Goal: Information Seeking & Learning: Understand process/instructions

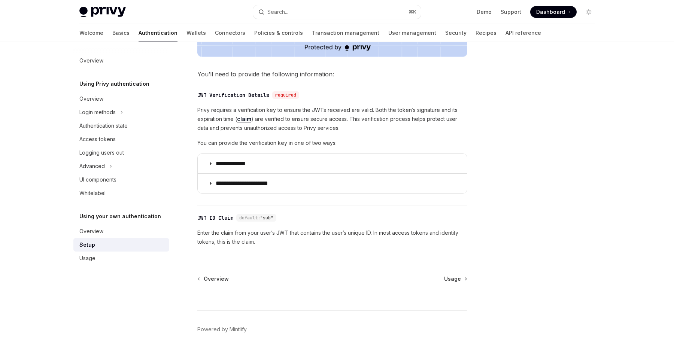
scroll to position [338, 0]
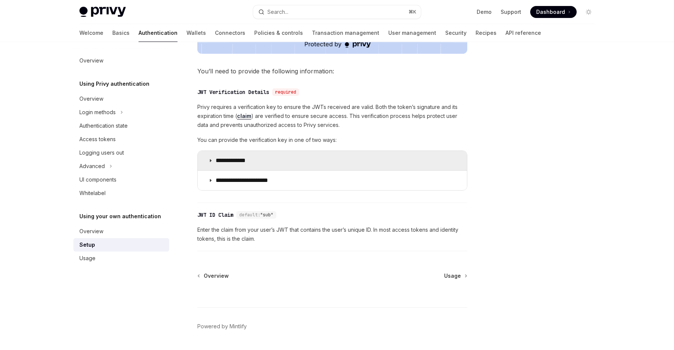
click at [363, 162] on summary "**********" at bounding box center [332, 160] width 269 height 19
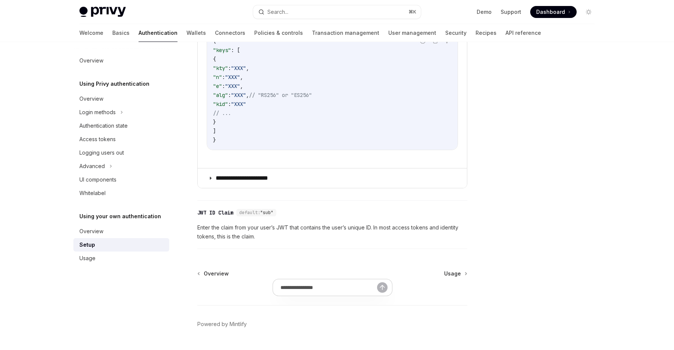
scroll to position [520, 0]
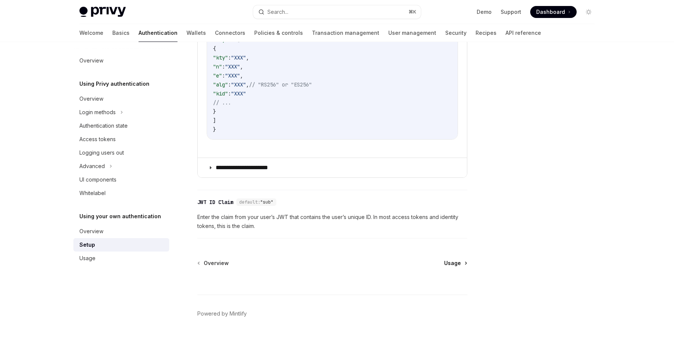
click at [451, 262] on span "Usage" at bounding box center [452, 263] width 17 height 7
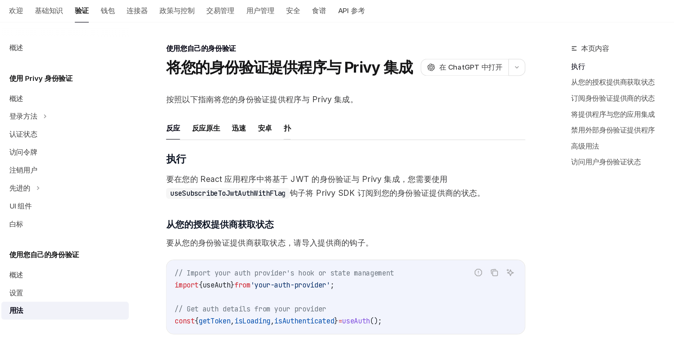
click at [288, 120] on font "扑" at bounding box center [288, 121] width 5 height 6
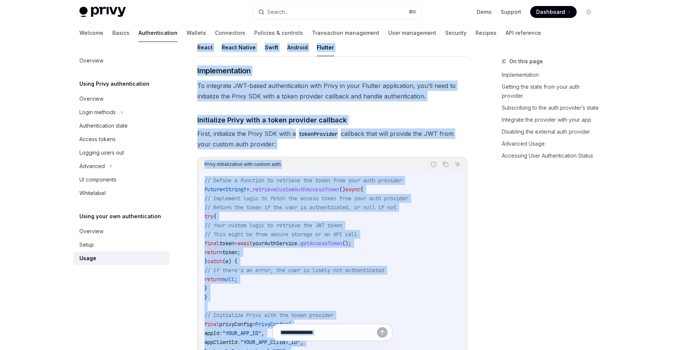
drag, startPoint x: 200, startPoint y: 73, endPoint x: 450, endPoint y: 347, distance: 370.7
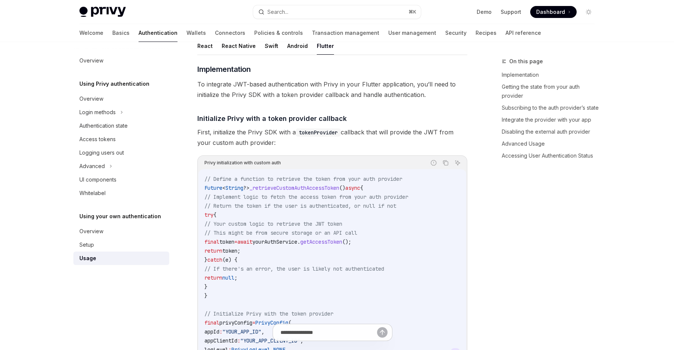
click at [504, 317] on div "On this page Implementation Getting the state from your auth provider Subscribi…" at bounding box center [544, 203] width 114 height 293
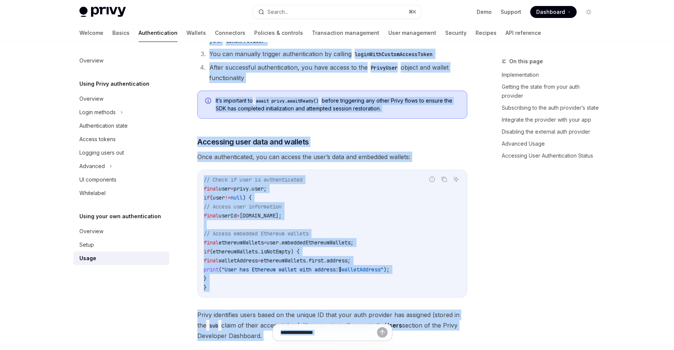
scroll to position [1644, 0]
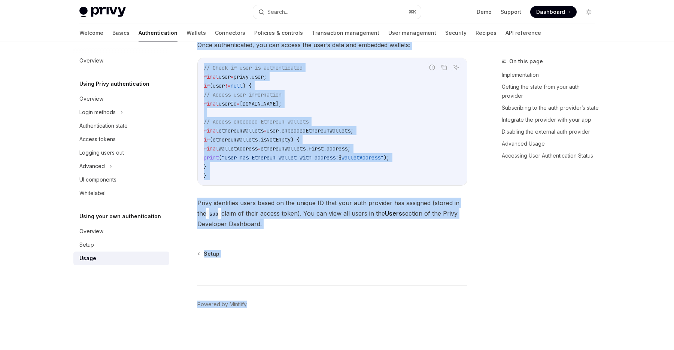
drag, startPoint x: 198, startPoint y: 74, endPoint x: 419, endPoint y: 228, distance: 268.9
copy div "Integrating your authentication provider with Privy OpenAI Open in ChatGPT Open…"
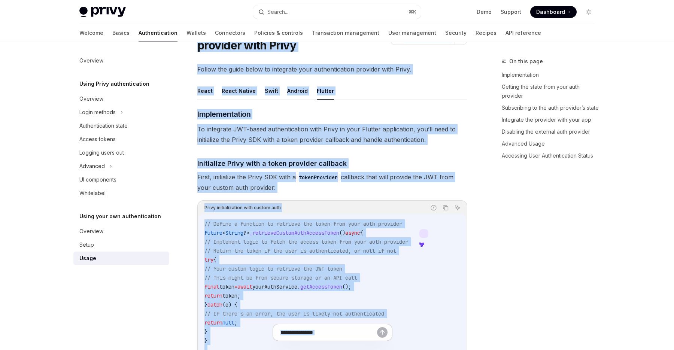
scroll to position [0, 0]
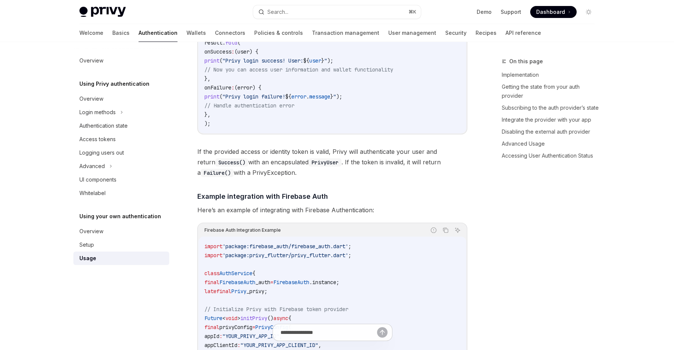
scroll to position [756, 0]
click at [315, 258] on span "'package:privy_flutter/privy_flutter.dart'" at bounding box center [286, 255] width 126 height 7
click at [112, 33] on link "Basics" at bounding box center [120, 33] width 17 height 18
type textarea "*"
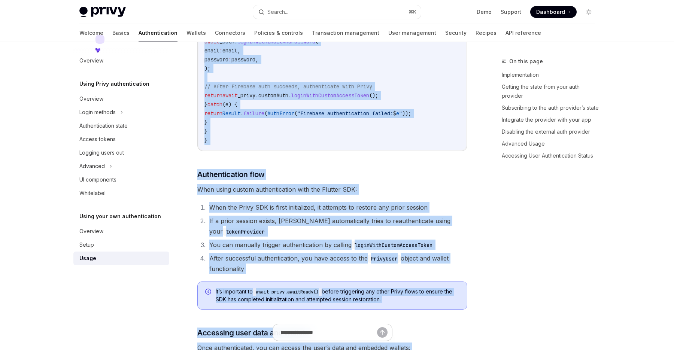
scroll to position [1644, 0]
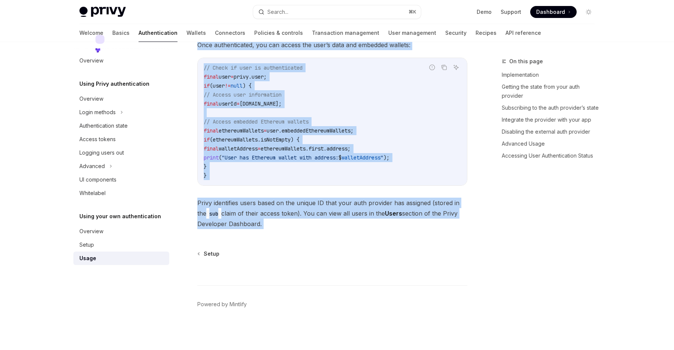
drag, startPoint x: 197, startPoint y: 75, endPoint x: 385, endPoint y: 233, distance: 245.4
copy div "Integrating your authentication provider with Privy OpenAI Open in ChatGPT Open…"
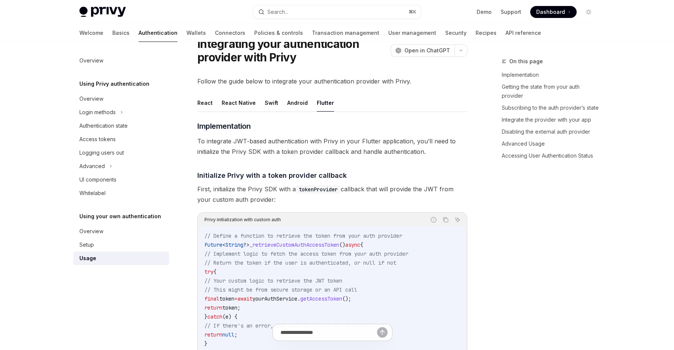
scroll to position [0, 0]
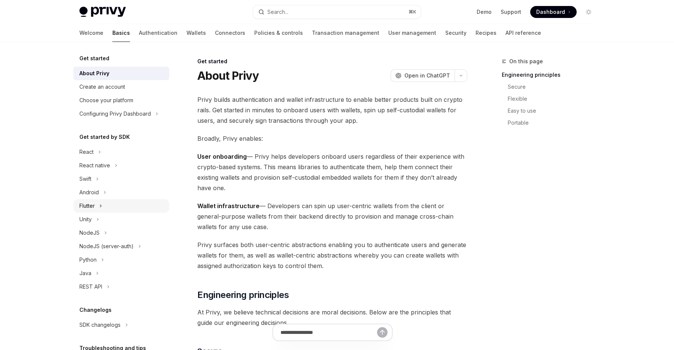
click at [108, 203] on button "Flutter" at bounding box center [121, 205] width 96 height 13
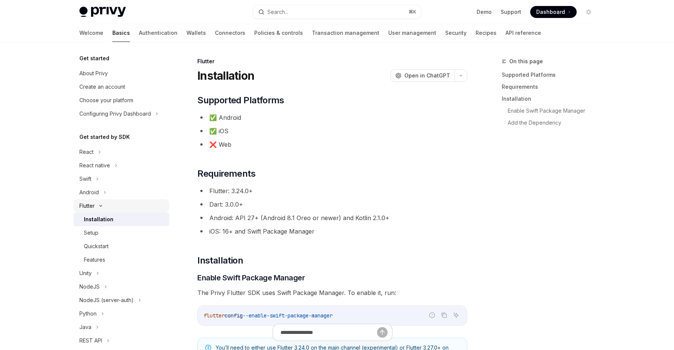
type textarea "*"
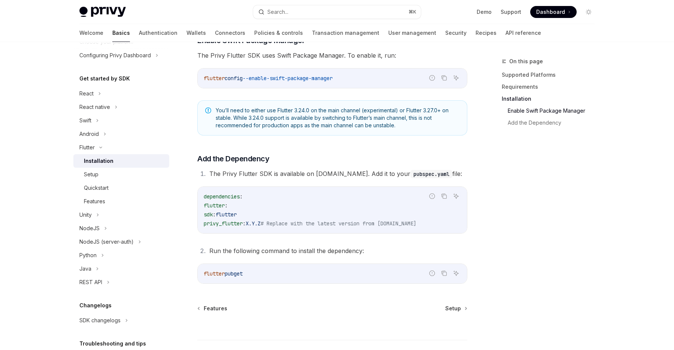
scroll to position [235, 0]
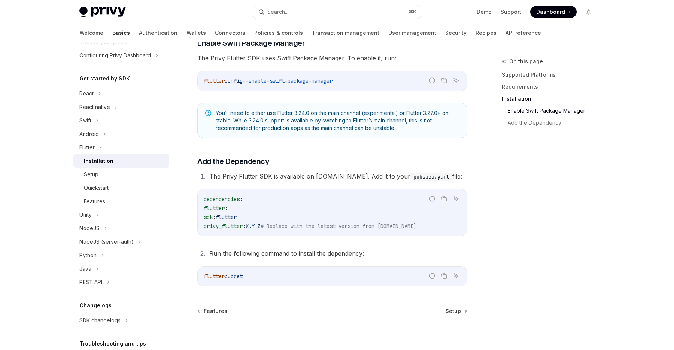
click at [239, 228] on span "privy_flutter" at bounding box center [223, 226] width 39 height 7
copy span "privy_flutter"
type textarea "*"
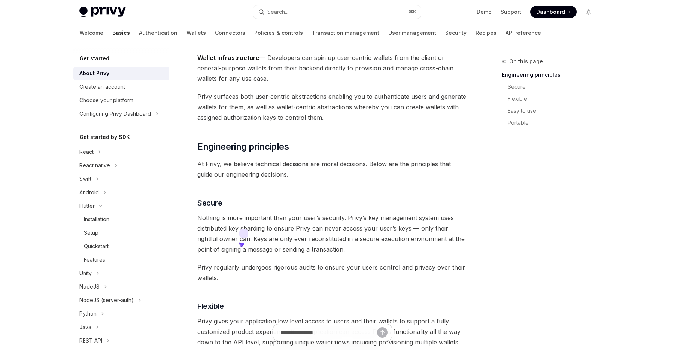
scroll to position [153, 0]
